Goal: Navigation & Orientation: Find specific page/section

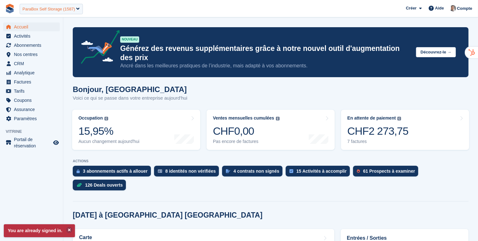
click at [55, 10] on div "ParaBox Self Storage (1587)" at bounding box center [48, 9] width 53 height 6
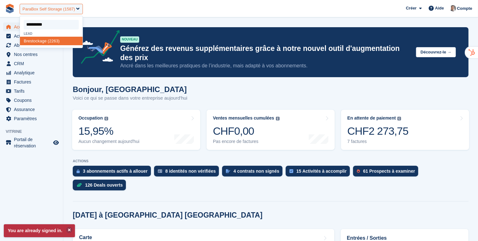
type input "**********"
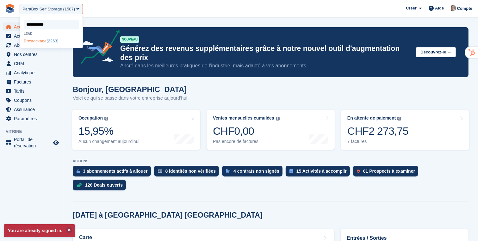
click at [50, 42] on div "Brestockage (2263)" at bounding box center [51, 41] width 63 height 9
select select "****"
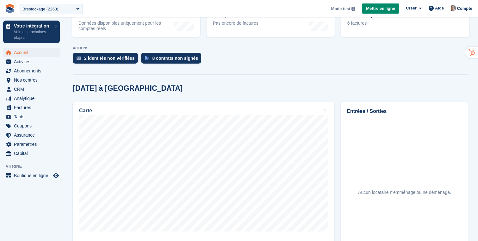
scroll to position [179, 0]
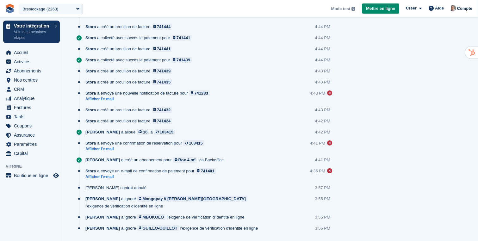
scroll to position [626, 0]
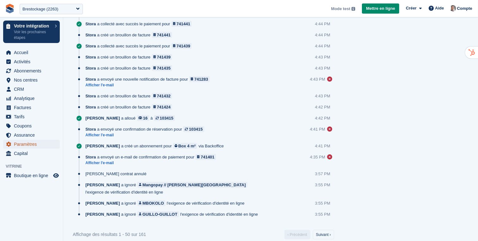
click at [35, 148] on span "Paramètres" at bounding box center [33, 144] width 38 height 9
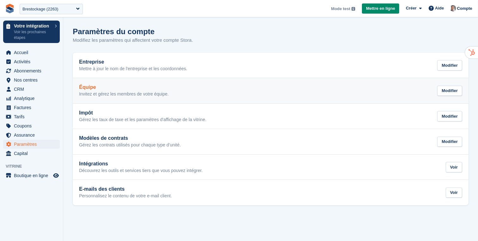
click at [163, 90] on h2 "Équipe" at bounding box center [124, 88] width 90 height 6
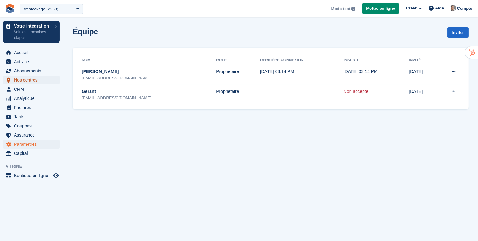
click at [32, 81] on span "Nos centres" at bounding box center [33, 80] width 38 height 9
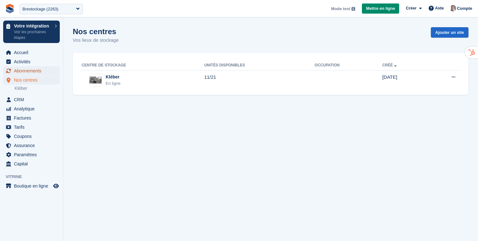
click at [31, 72] on span "Abonnements" at bounding box center [33, 70] width 38 height 9
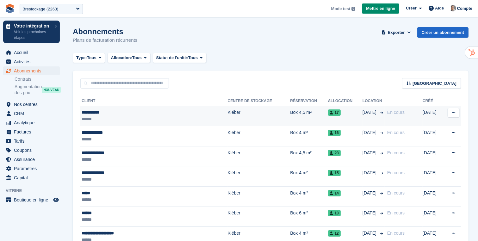
click at [251, 114] on td "Kléber" at bounding box center [259, 116] width 63 height 20
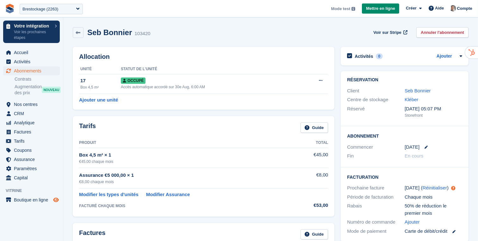
click at [55, 200] on icon "Boutique d'aperçu" at bounding box center [56, 200] width 6 height 5
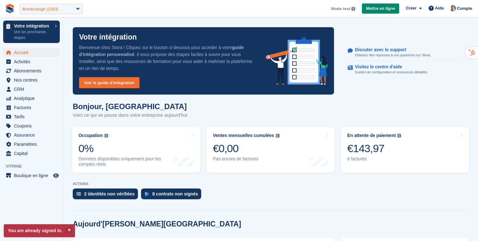
click at [79, 10] on div "Brestockage (2263)" at bounding box center [51, 9] width 63 height 10
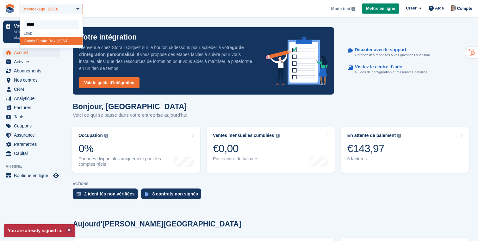
type input "******"
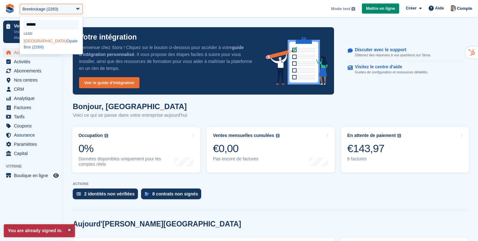
click at [65, 39] on div "Calais Opale Box (2269)" at bounding box center [51, 44] width 63 height 15
select select "****"
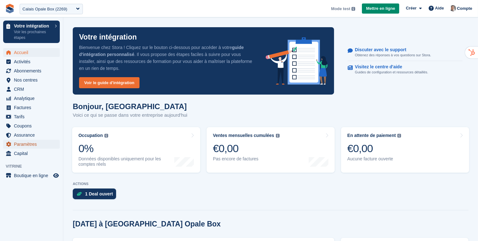
click at [41, 143] on span "Paramètres" at bounding box center [33, 144] width 38 height 9
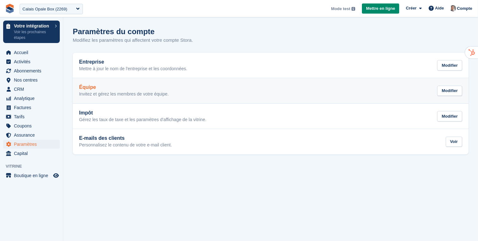
click at [162, 94] on p "Invitez et gérez les membres de votre équipe." at bounding box center [124, 94] width 90 height 6
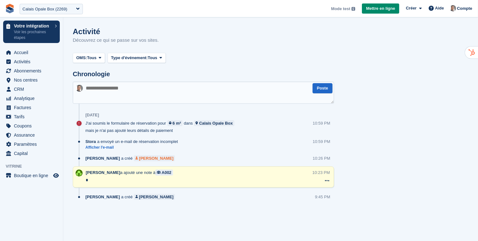
click at [153, 158] on div "[PERSON_NAME]" at bounding box center [156, 158] width 35 height 6
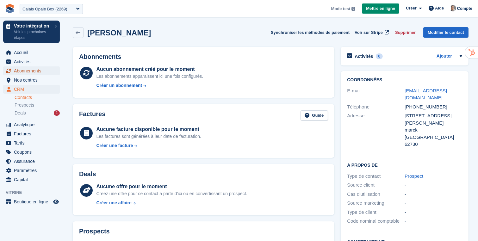
click at [35, 74] on span "Abonnements" at bounding box center [33, 70] width 38 height 9
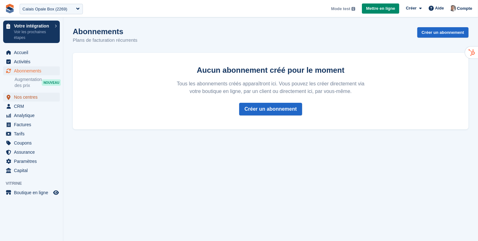
click at [26, 97] on span "Nos centres" at bounding box center [33, 97] width 38 height 9
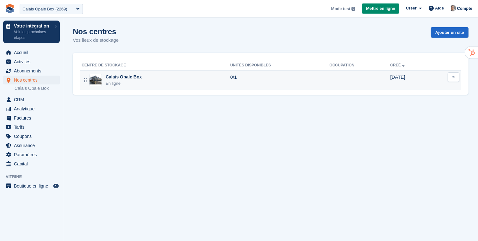
click at [125, 79] on div "Calais Opale Box" at bounding box center [124, 77] width 36 height 7
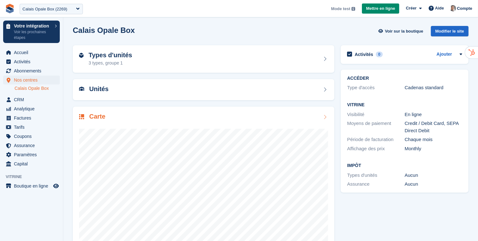
scroll to position [16, 0]
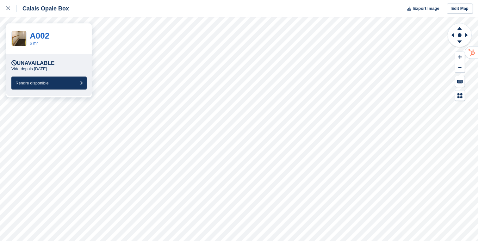
click at [79, 59] on div "Calais Opale Box Export Image Edit Map A002 6 m² Unavailable Vide depuis 27 Aug…" at bounding box center [239, 120] width 478 height 241
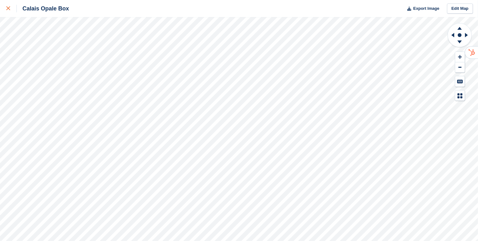
click at [9, 8] on icon at bounding box center [8, 8] width 4 height 4
